Goal: Transaction & Acquisition: Book appointment/travel/reservation

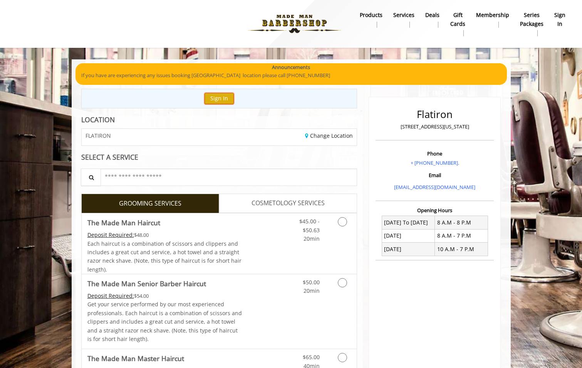
click at [218, 94] on button "Sign In" at bounding box center [219, 98] width 29 height 11
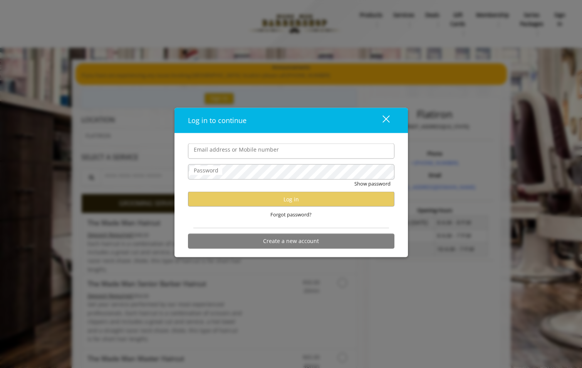
click at [247, 149] on input "Email address or Mobile number" at bounding box center [291, 150] width 207 height 15
type input "*"
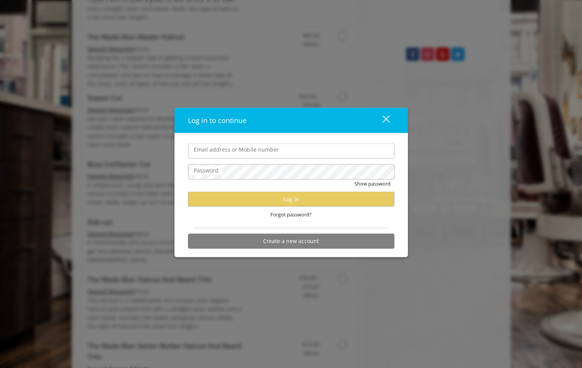
click at [247, 149] on input "Email address or Mobile number" at bounding box center [291, 150] width 207 height 15
drag, startPoint x: 235, startPoint y: 154, endPoint x: 170, endPoint y: 158, distance: 65.3
click at [170, 158] on div "**********" at bounding box center [291, 184] width 582 height 368
type input "**********"
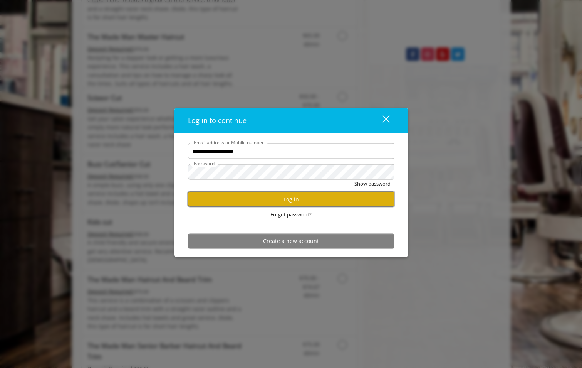
click at [290, 196] on button "Log in" at bounding box center [291, 198] width 207 height 15
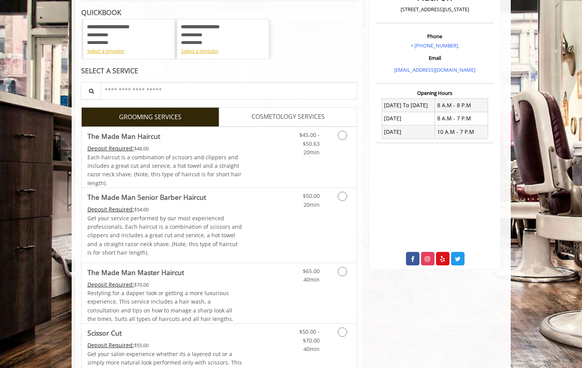
scroll to position [121, 0]
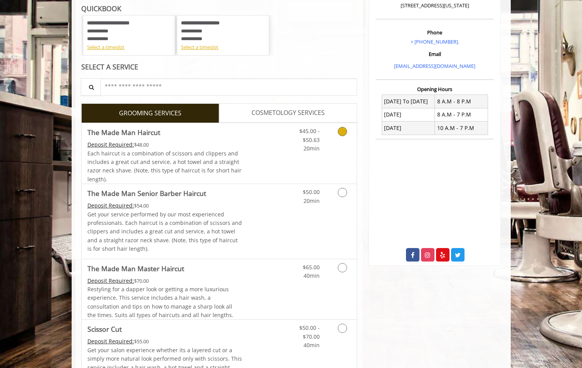
click at [339, 133] on icon "Grooming services" at bounding box center [342, 131] width 9 height 9
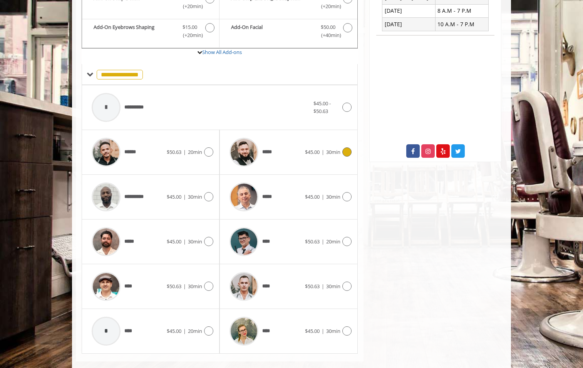
scroll to position [237, 0]
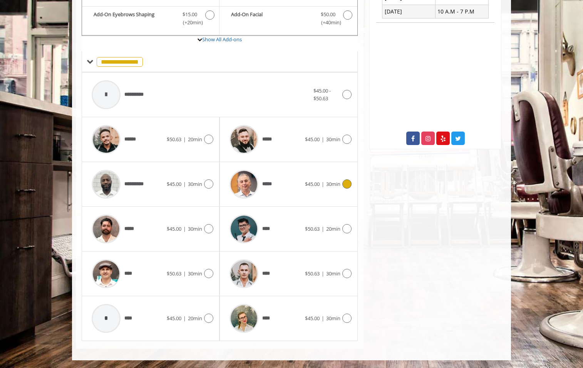
click at [346, 183] on icon at bounding box center [347, 183] width 9 height 9
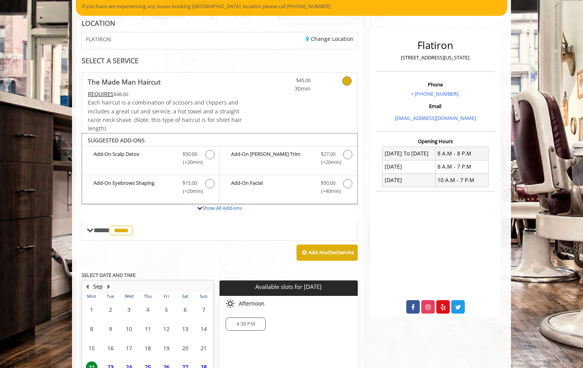
scroll to position [140, 0]
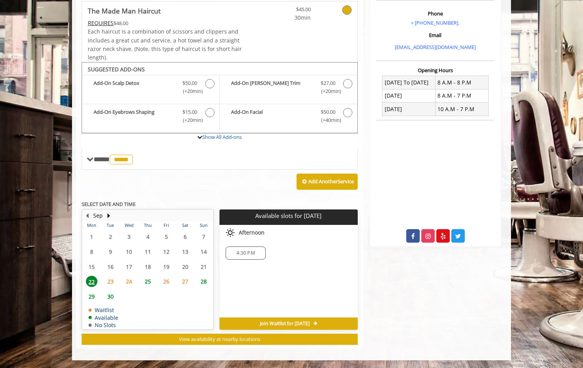
click at [149, 281] on span "25" at bounding box center [148, 280] width 12 height 11
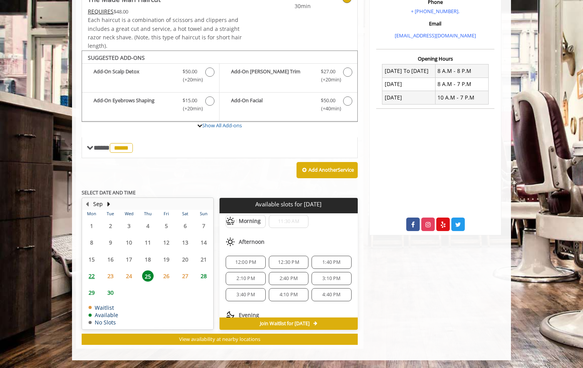
scroll to position [39, 0]
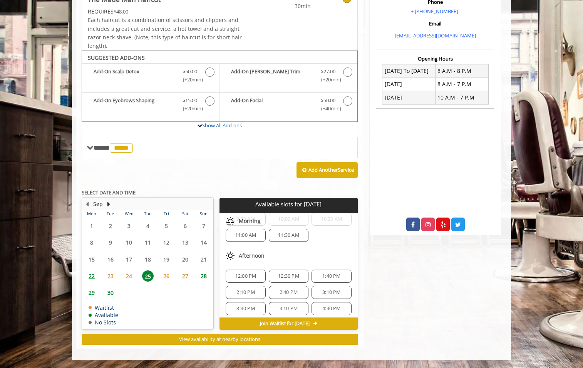
click at [288, 235] on span "11:30 AM" at bounding box center [288, 235] width 21 height 6
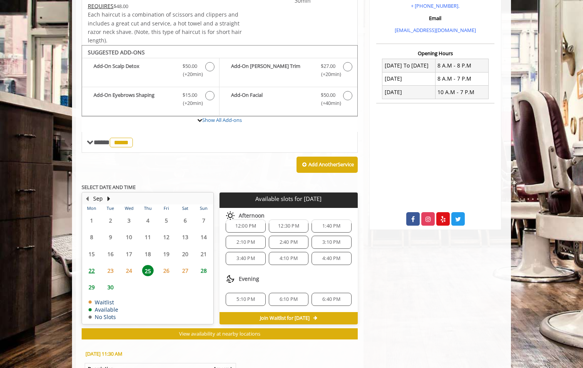
scroll to position [252, 0]
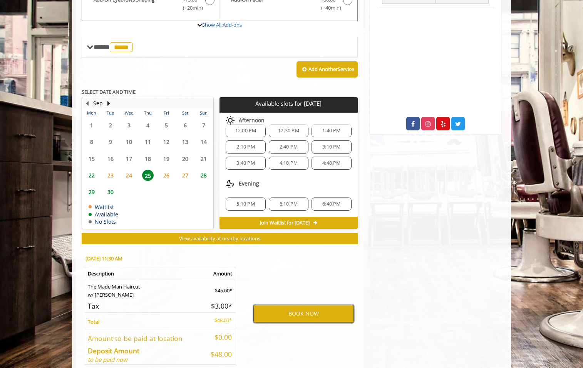
click at [302, 310] on button "BOOK NOW" at bounding box center [304, 313] width 101 height 18
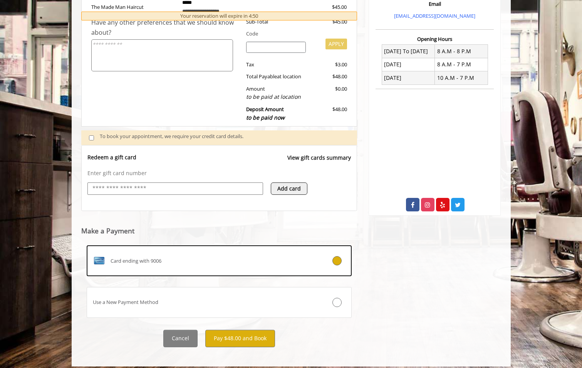
scroll to position [177, 0]
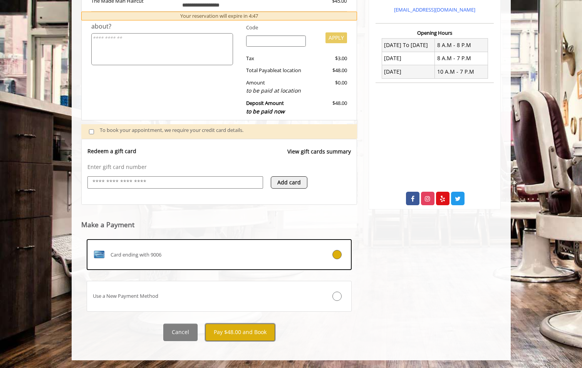
click at [250, 329] on button "Pay $48.00 and Book" at bounding box center [240, 331] width 70 height 17
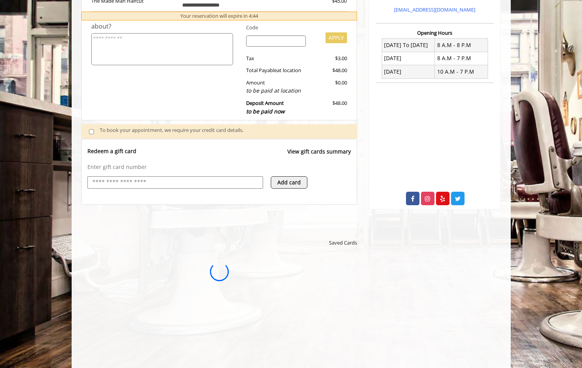
scroll to position [0, 0]
